Goal: Task Accomplishment & Management: Manage account settings

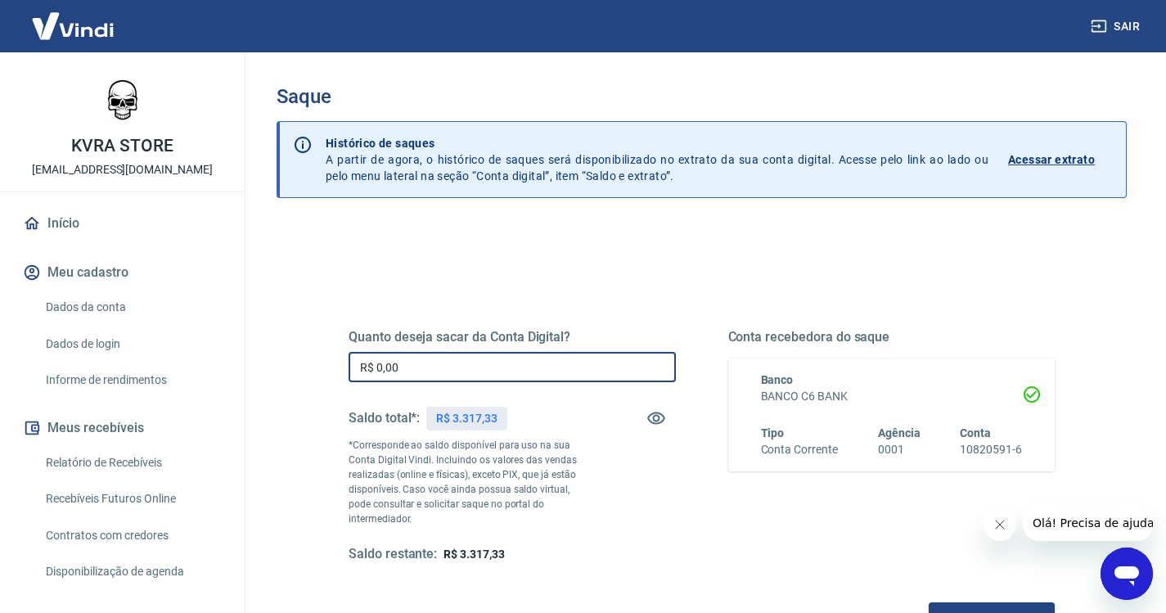
click at [434, 370] on input "R$ 0,00" at bounding box center [511, 367] width 327 height 30
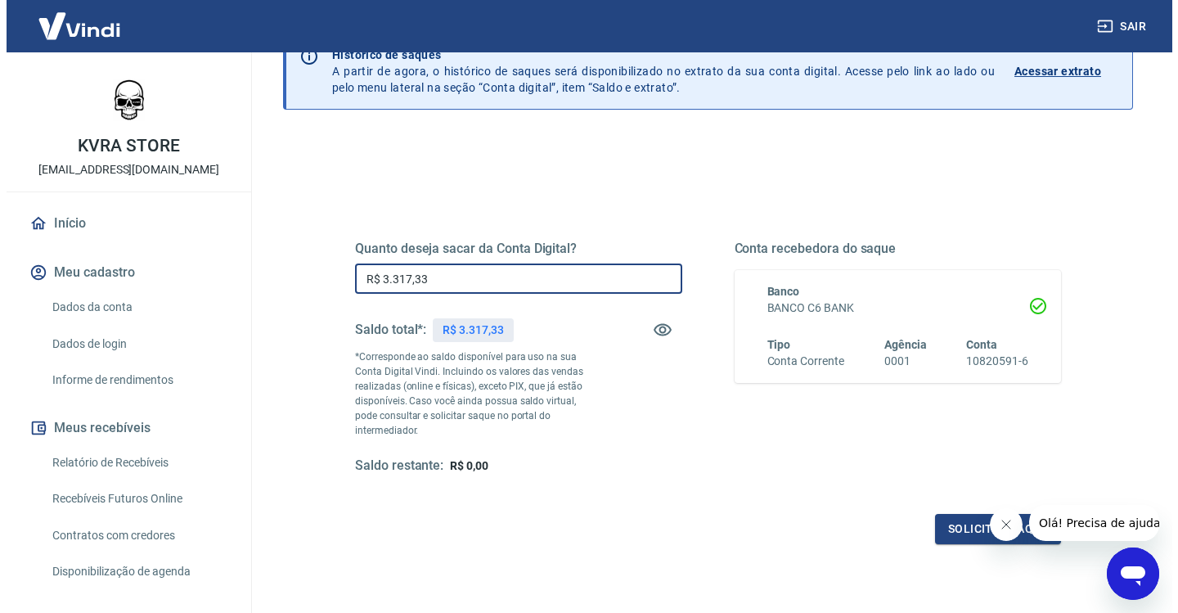
scroll to position [196, 0]
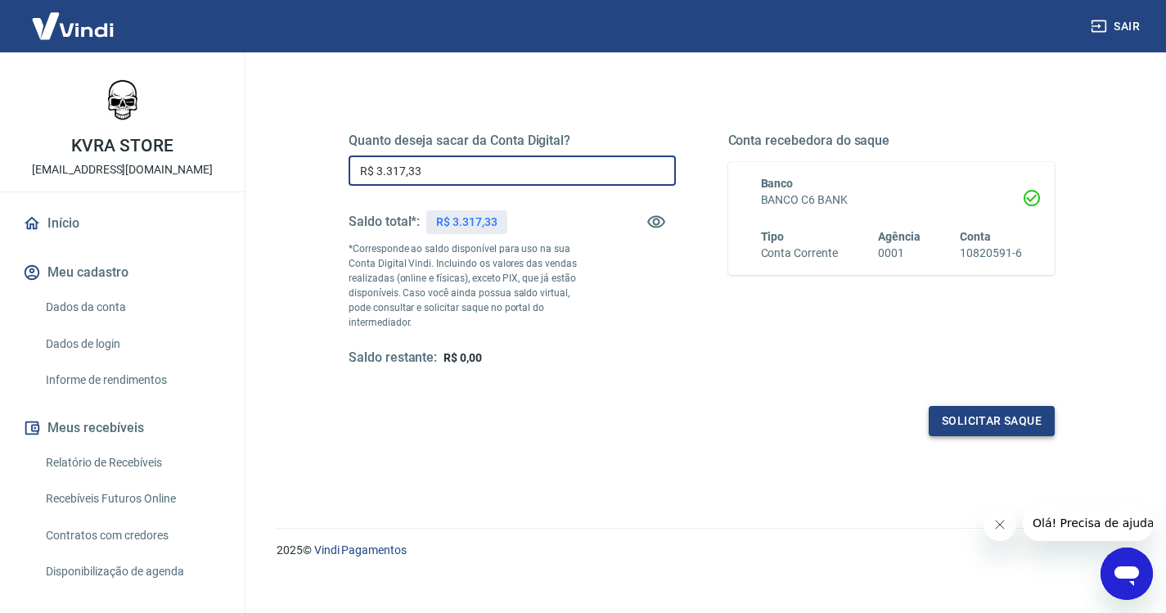
type input "R$ 3.317,33"
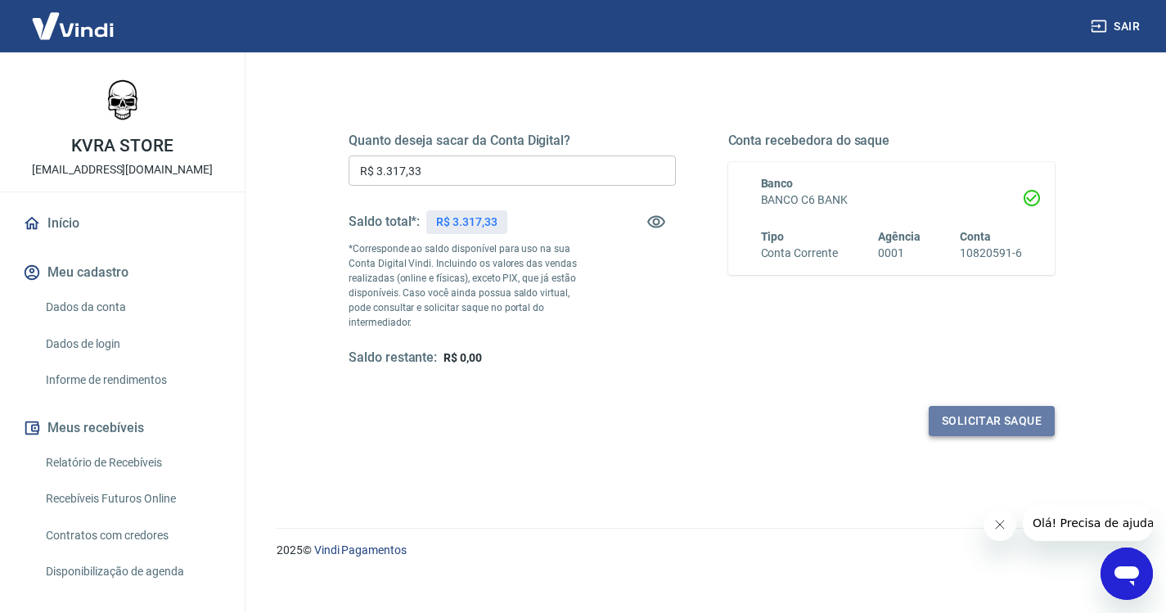
click at [1003, 406] on button "Solicitar saque" at bounding box center [991, 421] width 126 height 30
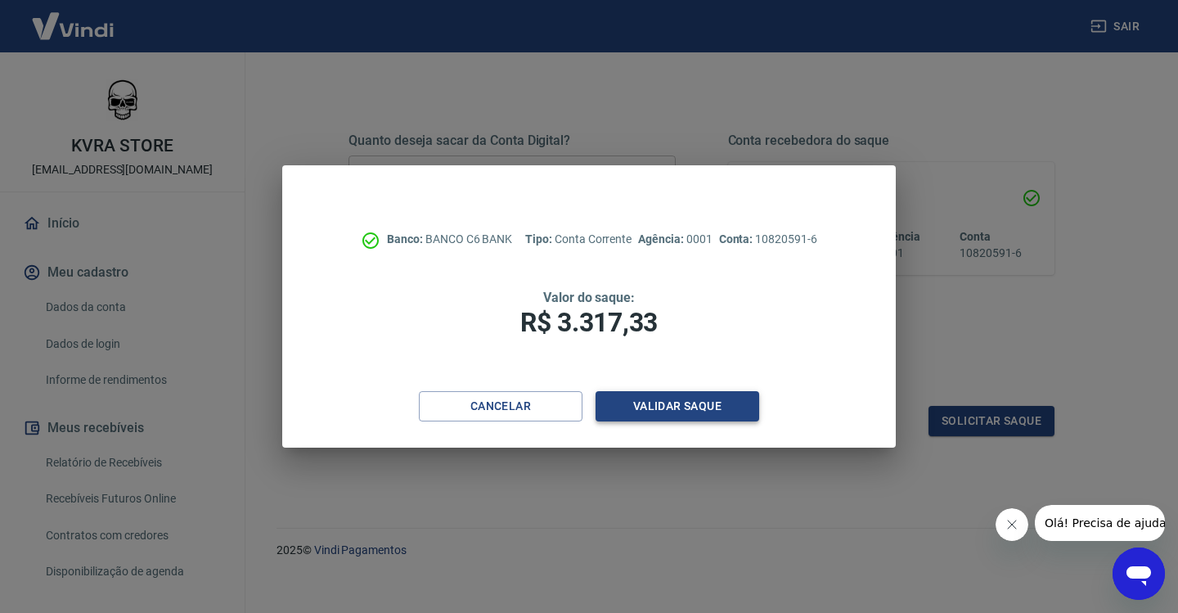
click at [690, 407] on button "Validar saque" at bounding box center [678, 406] width 164 height 30
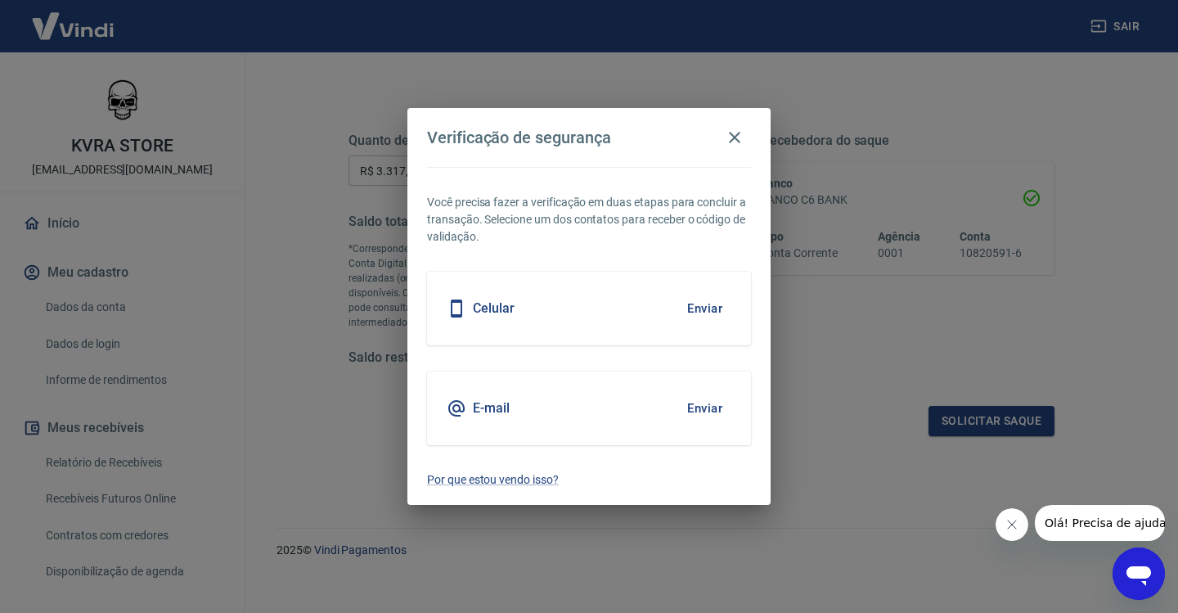
click at [690, 407] on button "Enviar" at bounding box center [704, 408] width 53 height 34
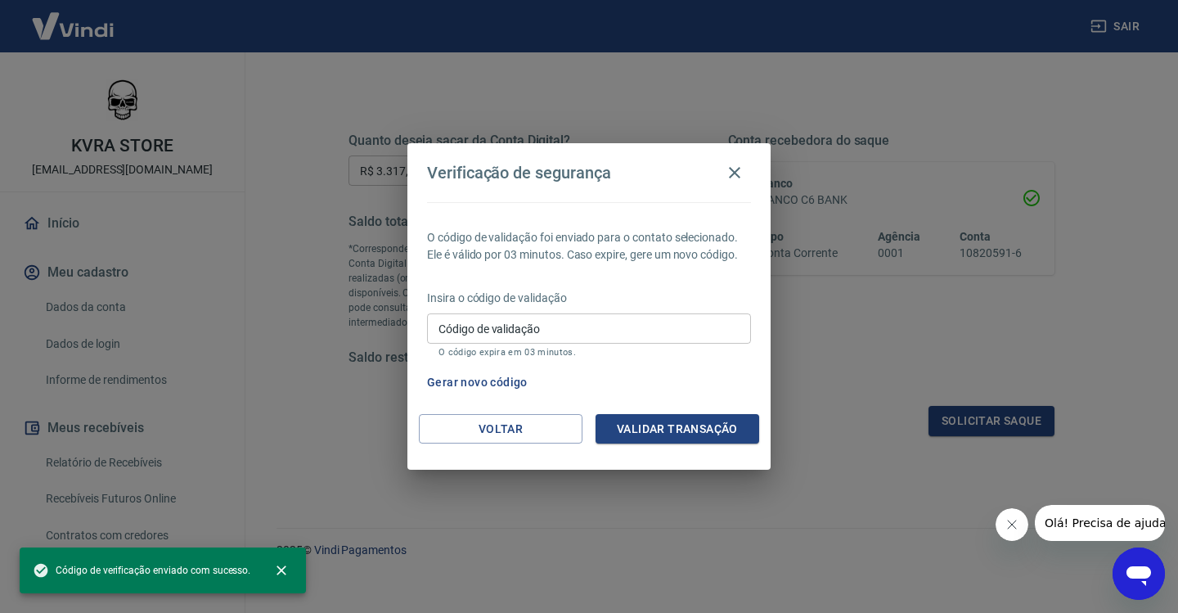
click at [556, 329] on input "Código de validação" at bounding box center [589, 328] width 324 height 30
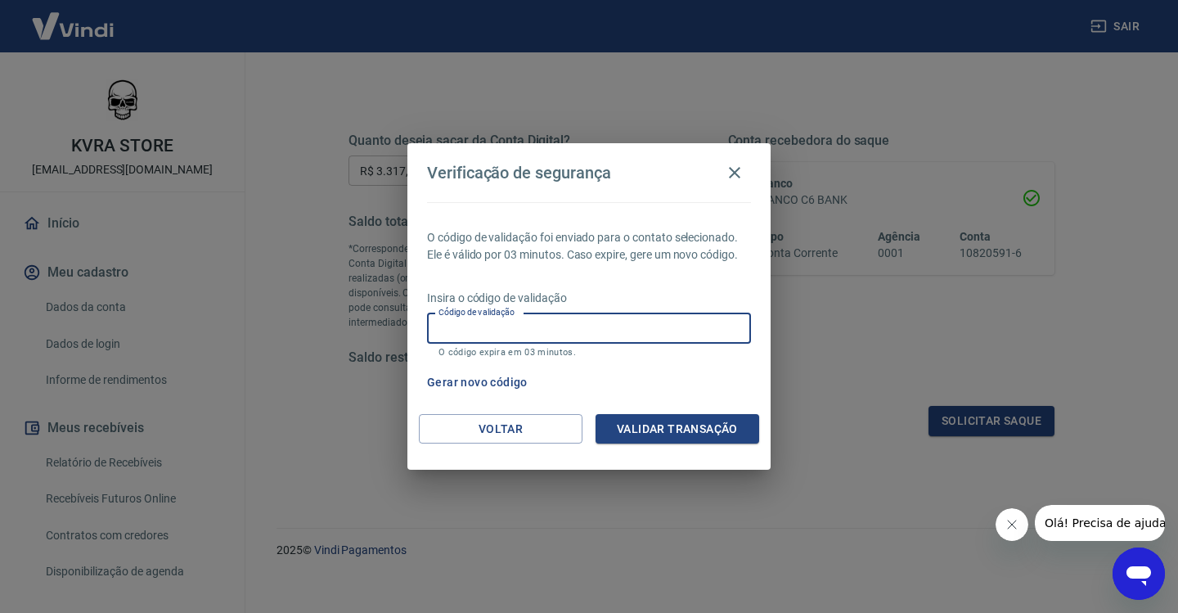
paste input "255252"
type input "255252"
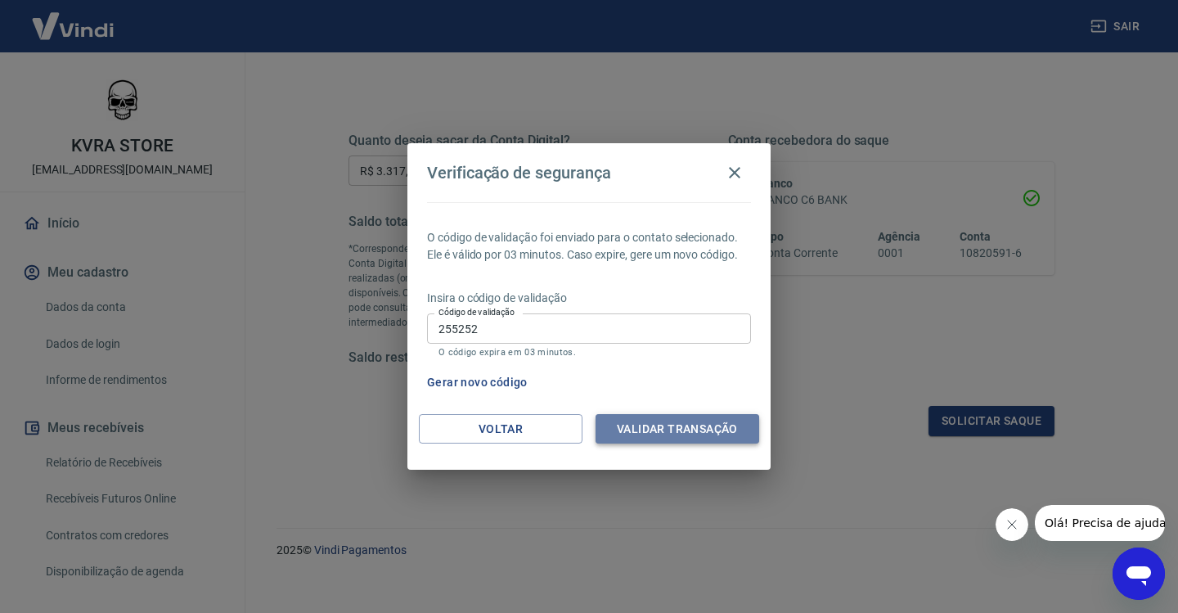
click at [688, 425] on button "Validar transação" at bounding box center [678, 429] width 164 height 30
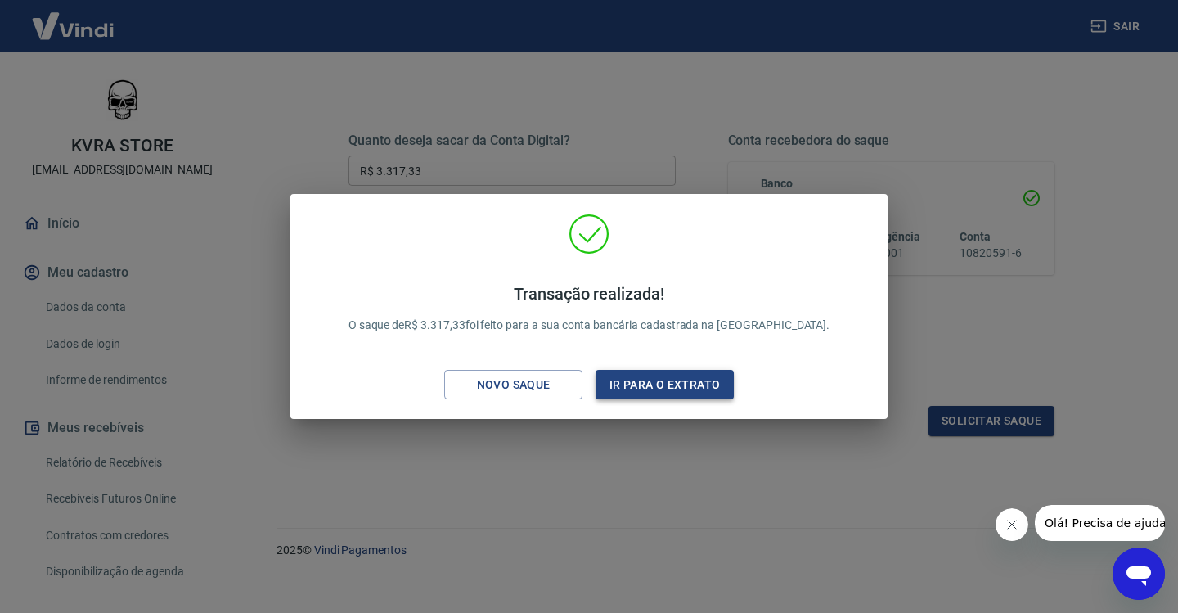
click at [665, 380] on button "Ir para o extrato" at bounding box center [665, 385] width 138 height 30
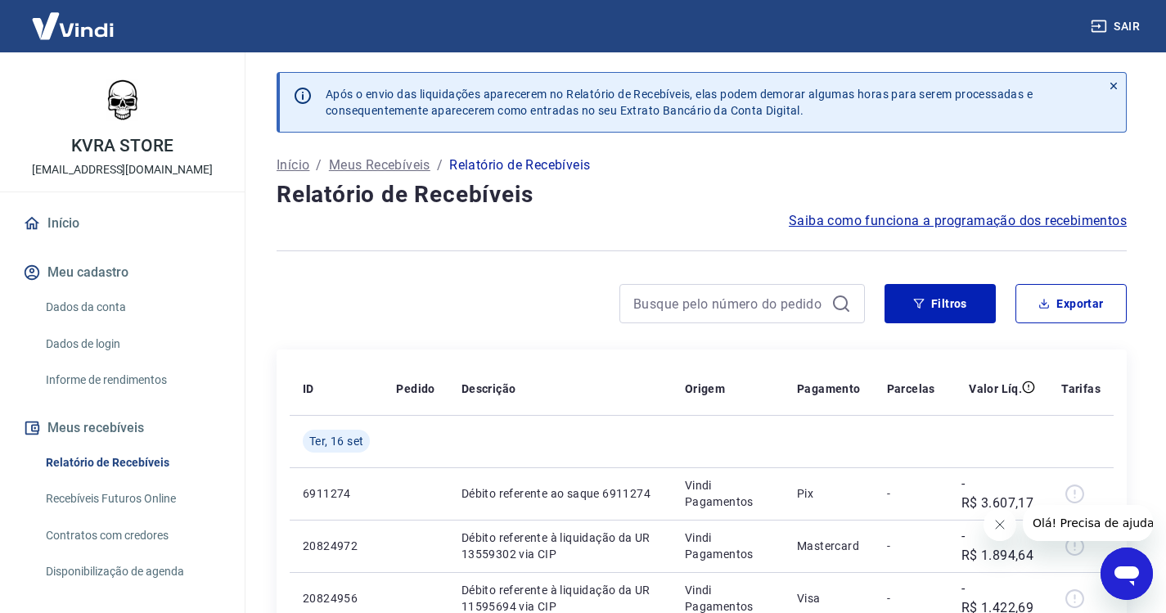
drag, startPoint x: 1123, startPoint y: 0, endPoint x: 701, endPoint y: 255, distance: 493.3
click at [701, 255] on div at bounding box center [701, 251] width 850 height 40
click at [933, 308] on button "Filtros" at bounding box center [939, 303] width 111 height 39
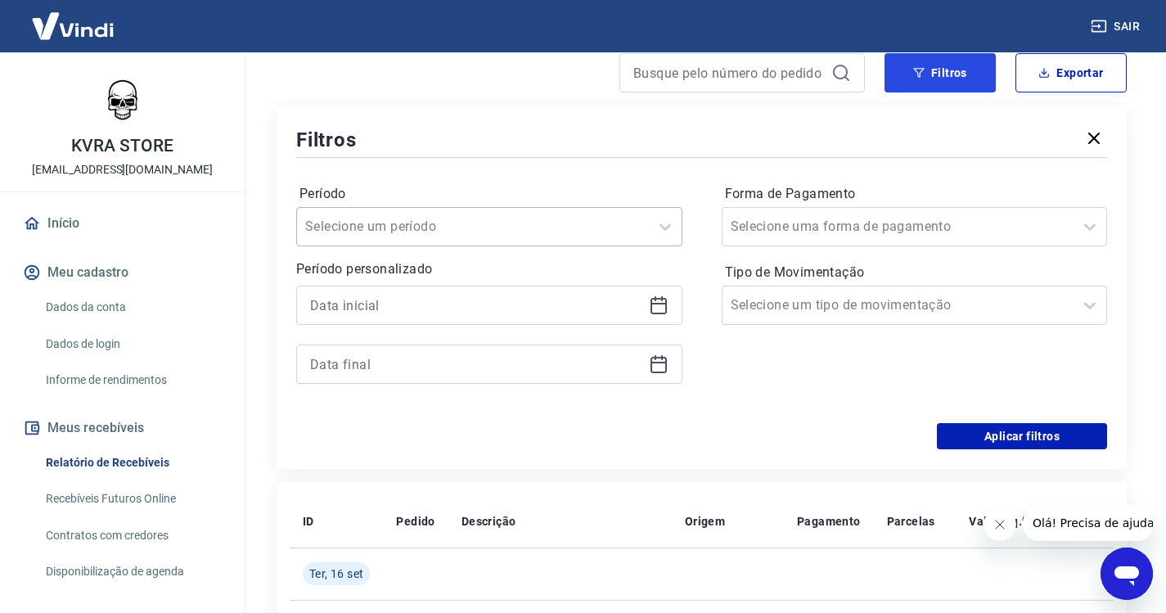
scroll to position [245, 0]
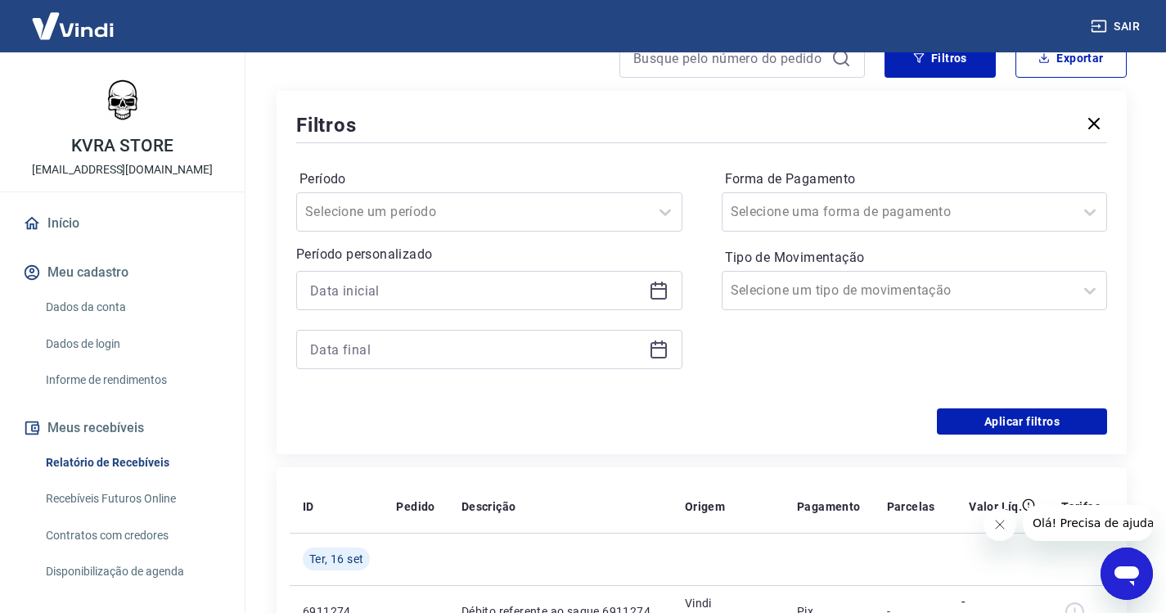
drag, startPoint x: 395, startPoint y: 273, endPoint x: 390, endPoint y: 291, distance: 18.7
click at [393, 278] on div at bounding box center [489, 290] width 386 height 39
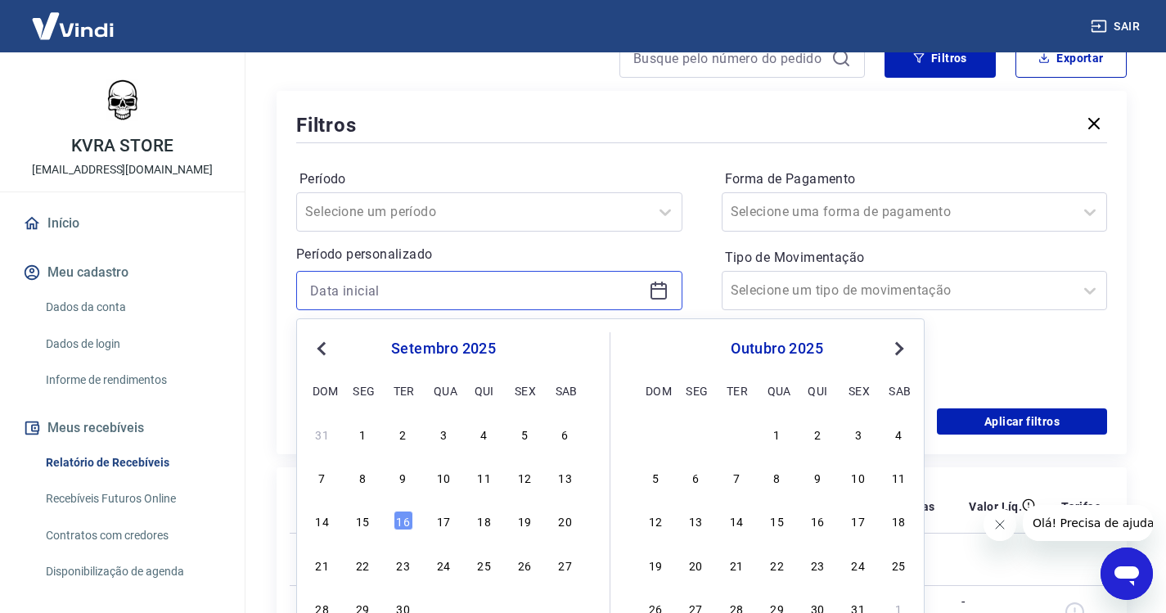
click at [390, 291] on input at bounding box center [476, 290] width 332 height 25
click at [369, 524] on div "15" at bounding box center [363, 520] width 20 height 20
type input "[DATE]"
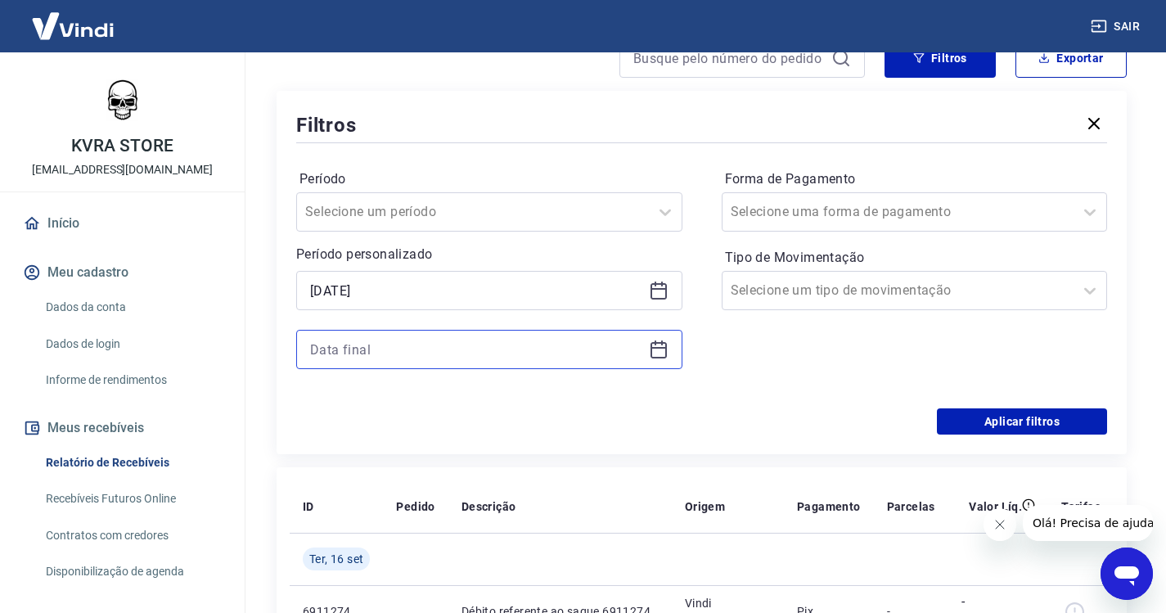
click at [381, 342] on input at bounding box center [476, 349] width 332 height 25
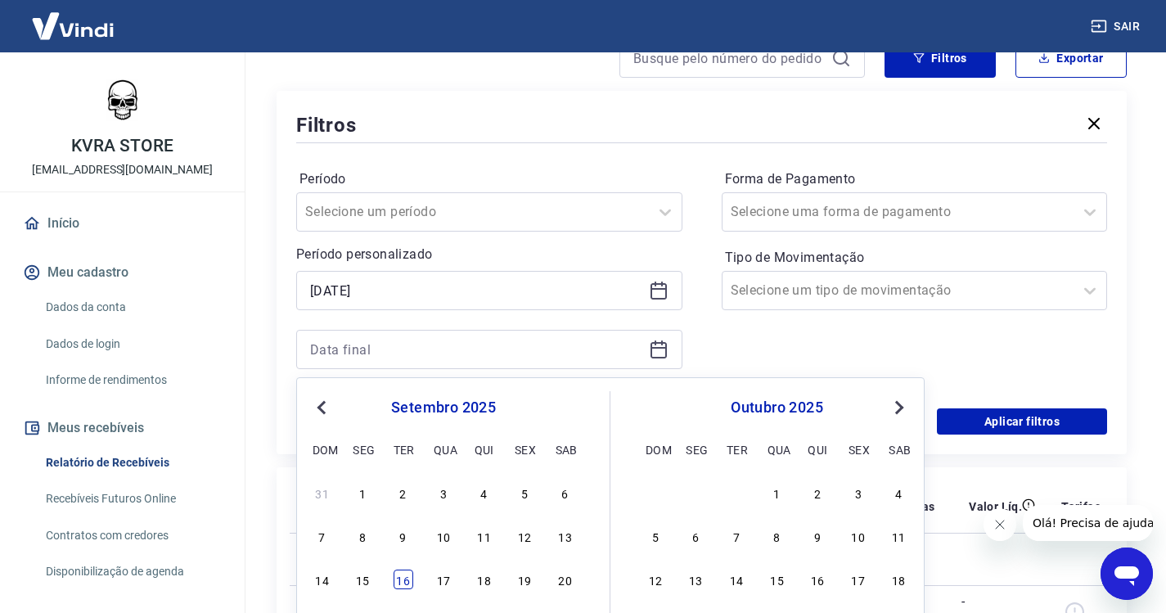
click at [409, 578] on div "16" at bounding box center [403, 579] width 20 height 20
type input "[DATE]"
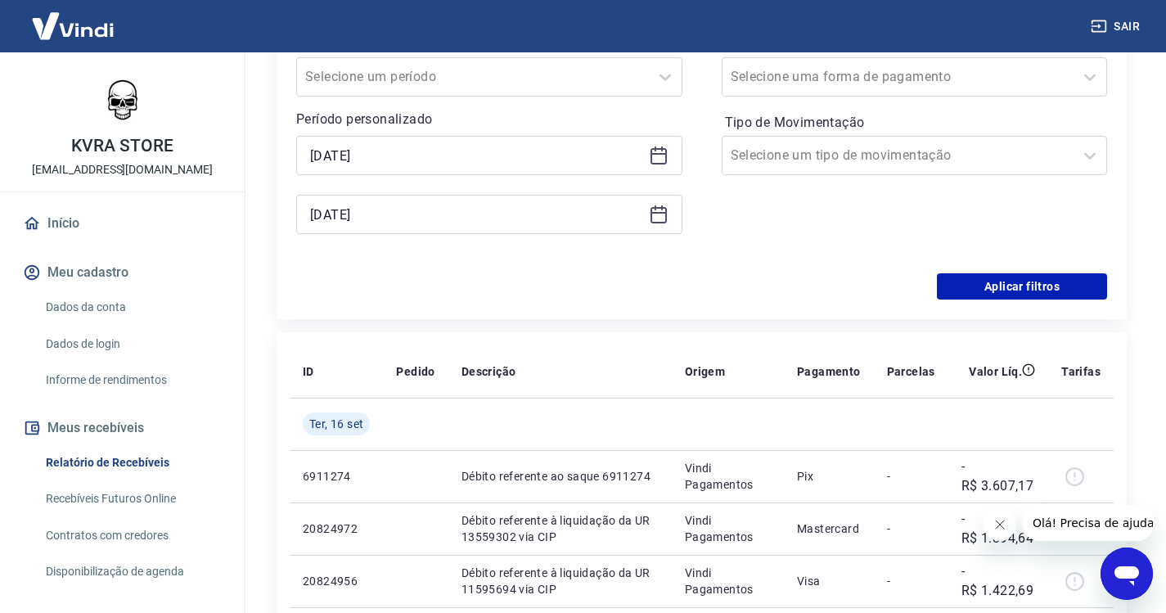
scroll to position [409, 0]
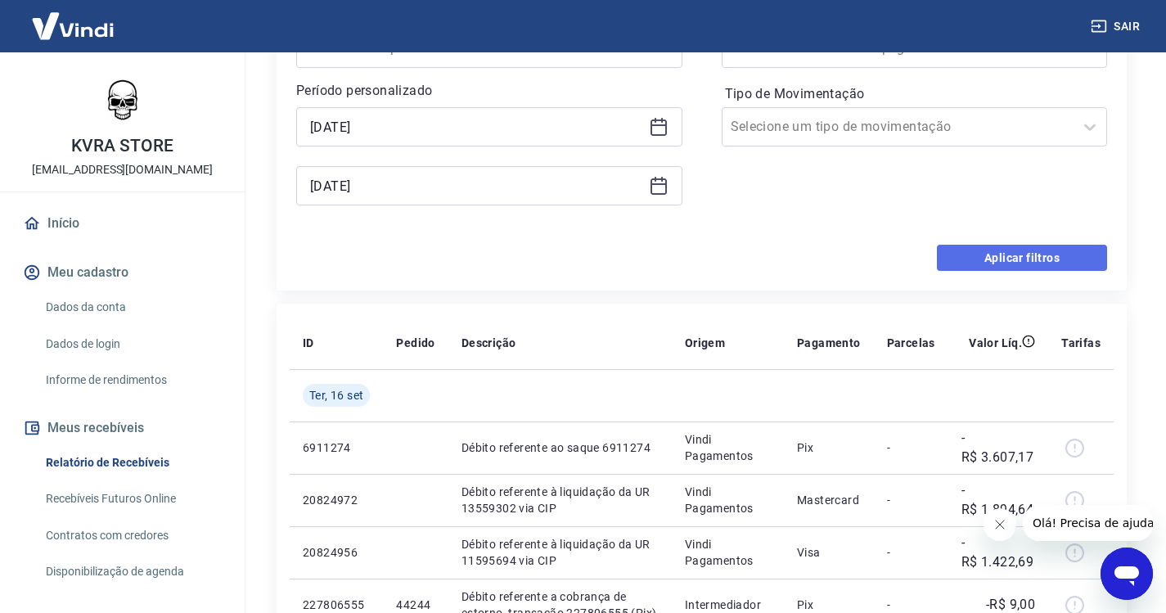
click at [1041, 254] on button "Aplicar filtros" at bounding box center [1022, 258] width 170 height 26
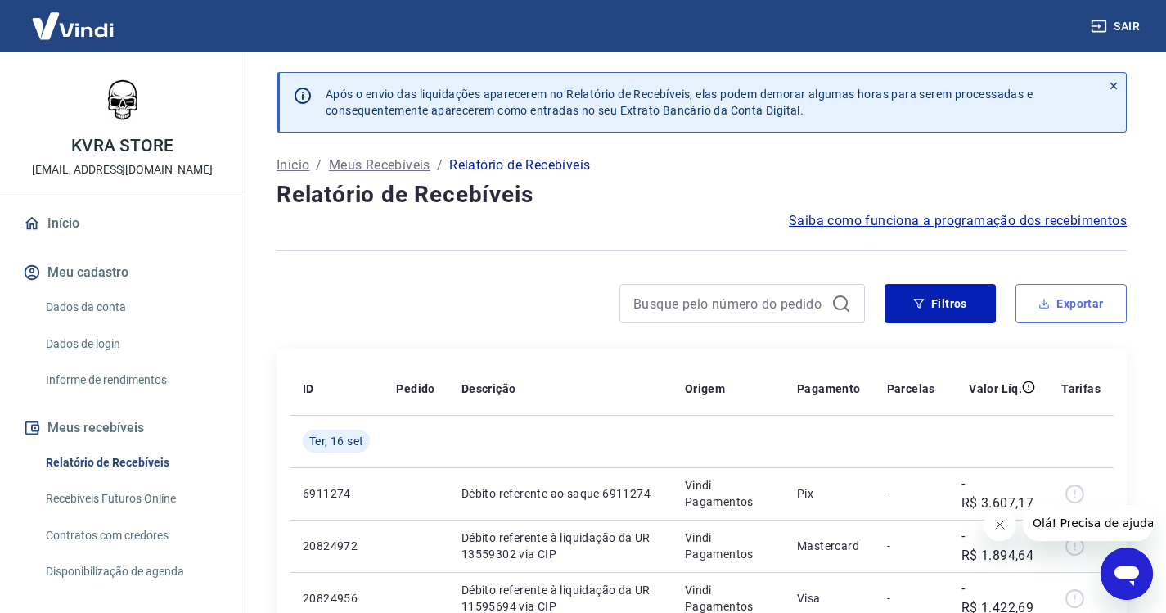
click at [1081, 298] on button "Exportar" at bounding box center [1070, 303] width 111 height 39
type input "[DATE]"
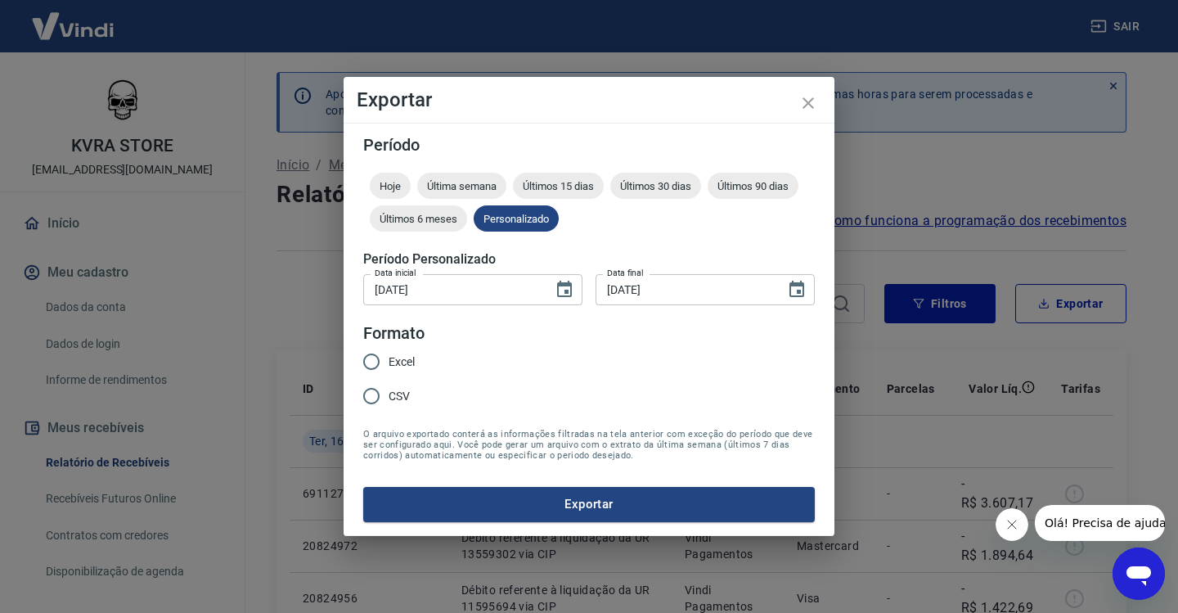
click at [368, 362] on input "Excel" at bounding box center [371, 361] width 34 height 34
radio input "true"
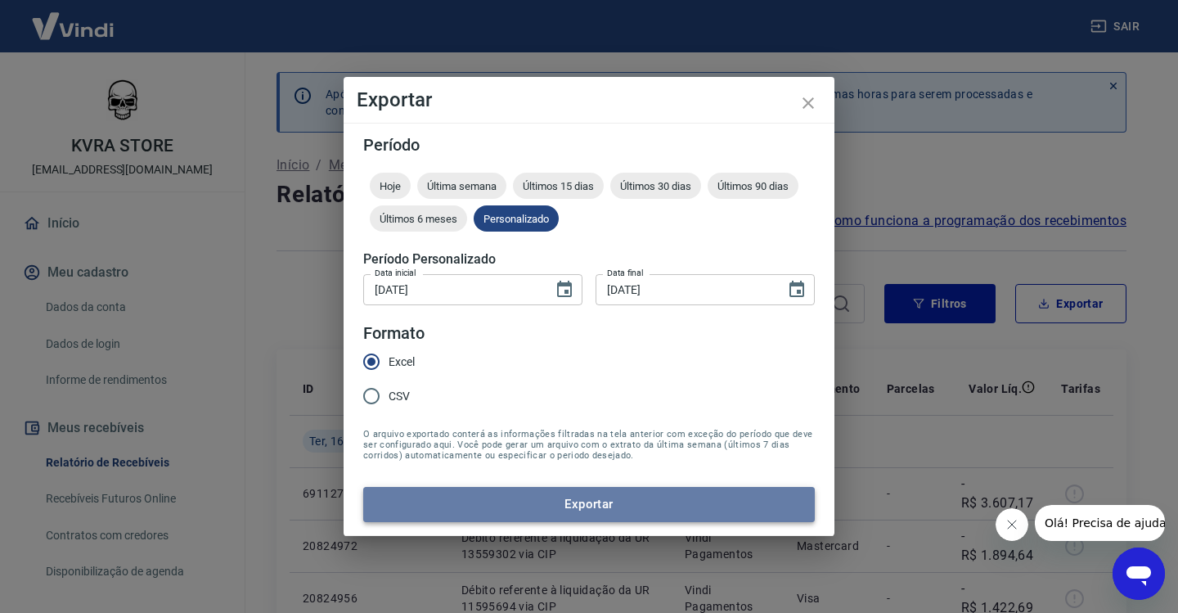
click at [621, 496] on button "Exportar" at bounding box center [589, 504] width 452 height 34
